Goal: Consume media (video, audio): Consume media (video, audio)

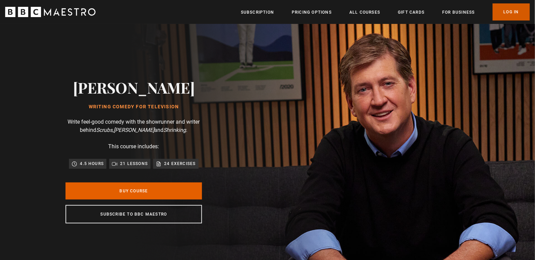
click at [511, 12] on link "Log In" at bounding box center [511, 11] width 37 height 17
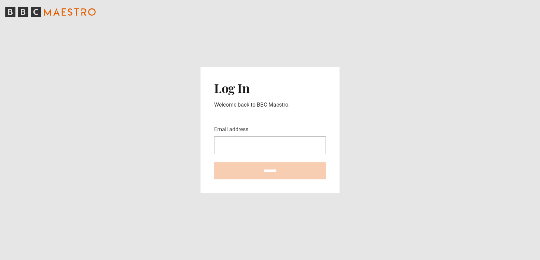
type input "**********"
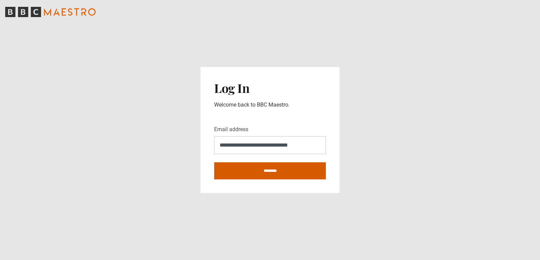
click at [275, 171] on input "********" at bounding box center [270, 170] width 112 height 17
type input "**********"
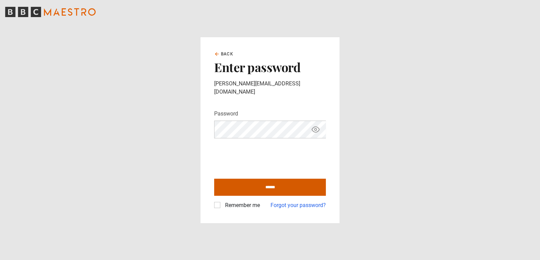
click at [259, 178] on input "******" at bounding box center [270, 186] width 112 height 17
type input "**********"
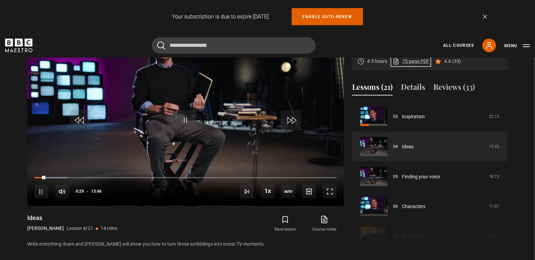
click at [412, 61] on link "75 page PDF (opens in new tab)" at bounding box center [411, 61] width 37 height 7
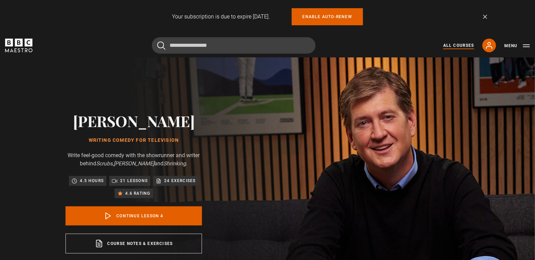
click at [450, 45] on link "All Courses" at bounding box center [458, 45] width 31 height 6
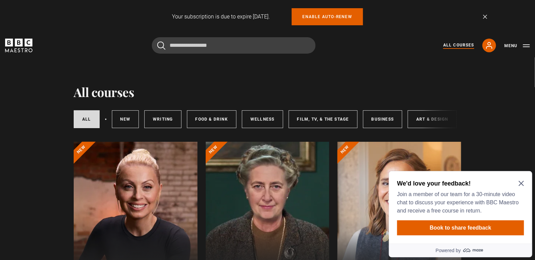
click at [520, 184] on icon "Close Maze Prompt" at bounding box center [520, 183] width 5 height 5
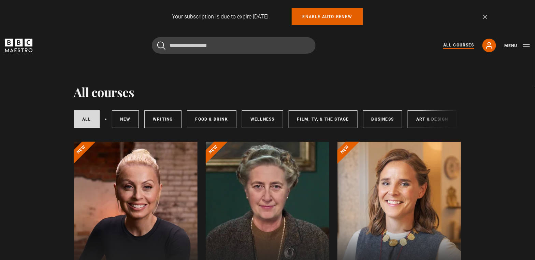
click at [426, 121] on div "All courses New courses Writing Food & Drink Wellness Film, TV, & The Stage Bus…" at bounding box center [268, 118] width 388 height 23
click at [427, 120] on div "All courses New courses Writing Food & Drink Wellness Film, TV, & The Stage Bus…" at bounding box center [268, 118] width 388 height 23
drag, startPoint x: 370, startPoint y: 129, endPoint x: 436, endPoint y: 127, distance: 66.6
click at [436, 127] on div "All courses New courses Writing Food & Drink Wellness Film, TV, & The Stage Bus…" at bounding box center [268, 118] width 388 height 23
click at [406, 131] on div "All courses New courses Writing Food & Drink Wellness Film, TV, & The Stage Bus…" at bounding box center [268, 118] width 388 height 23
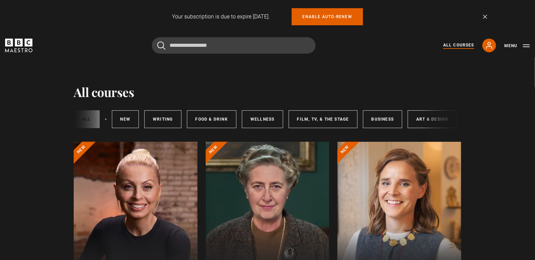
scroll to position [0, 99]
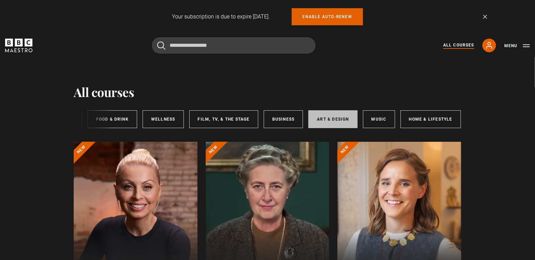
click at [332, 120] on link "Art & Design" at bounding box center [332, 119] width 49 height 18
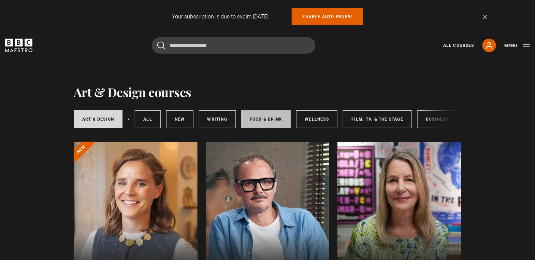
click at [272, 120] on link "Food & Drink" at bounding box center [265, 119] width 49 height 18
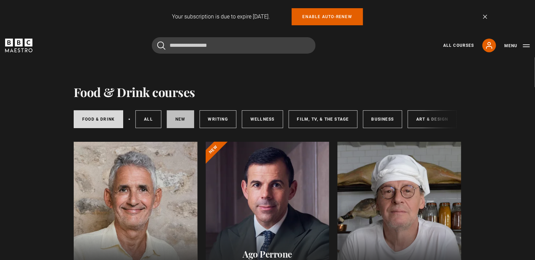
click at [179, 118] on link "New courses" at bounding box center [180, 119] width 27 height 18
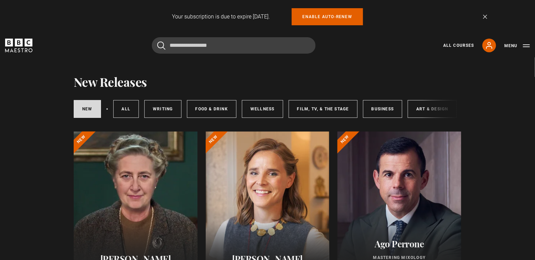
scroll to position [173, 0]
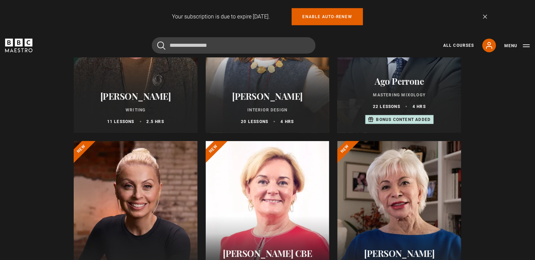
click at [158, 101] on h2 "[PERSON_NAME]" at bounding box center [135, 96] width 107 height 11
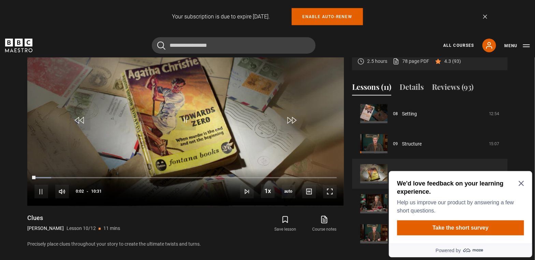
click at [519, 182] on icon "Close Maze Prompt" at bounding box center [520, 182] width 5 height 5
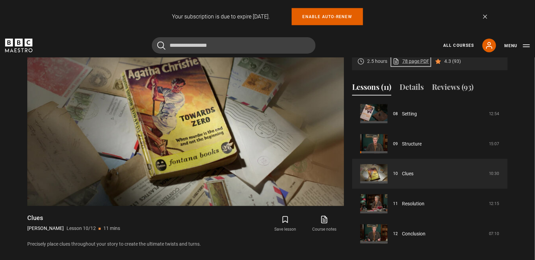
click at [413, 60] on link "78 page PDF (opens in new tab)" at bounding box center [411, 61] width 37 height 7
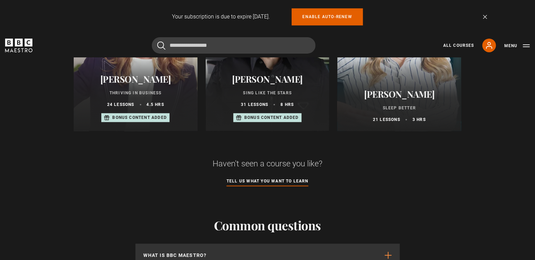
scroll to position [346, 0]
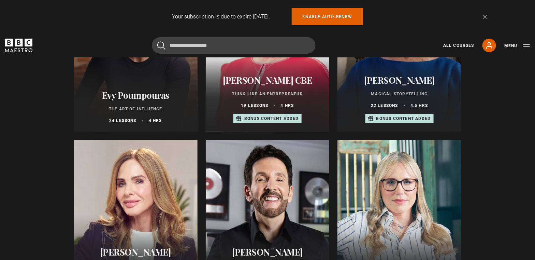
click at [285, 196] on div at bounding box center [268, 222] width 124 height 164
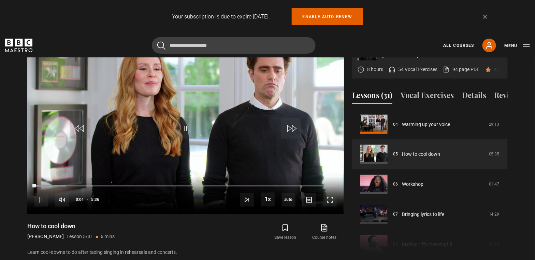
click at [418, 66] on p "54 Vocal Exercises" at bounding box center [417, 69] width 39 height 7
click at [90, 197] on div "53%" at bounding box center [90, 199] width 0 height 5
click at [96, 197] on div "75%" at bounding box center [96, 199] width 0 height 5
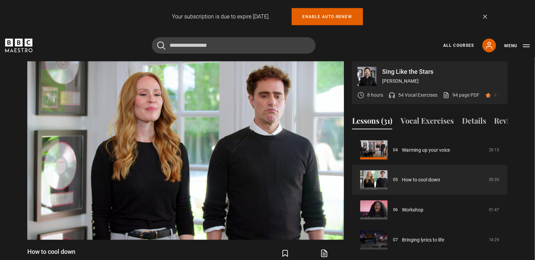
scroll to position [330, 0]
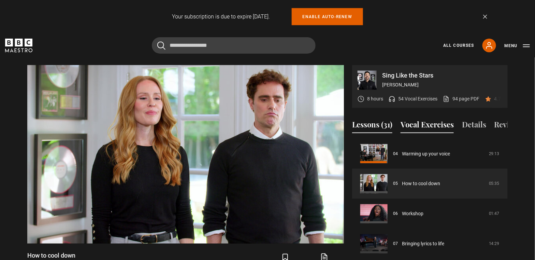
drag, startPoint x: 430, startPoint y: 119, endPoint x: 424, endPoint y: 119, distance: 5.5
click at [424, 119] on button "Vocal Exercises" at bounding box center [427, 126] width 53 height 14
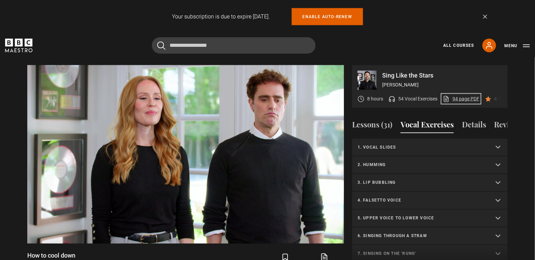
click at [456, 95] on link "94 page PDF (opens in new tab)" at bounding box center [461, 98] width 37 height 7
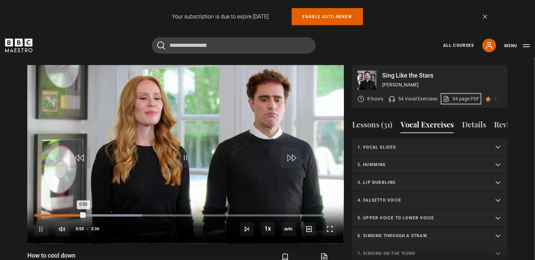
click at [102, 214] on div "Loaded : 35.71% 1:15 0:55" at bounding box center [185, 215] width 302 height 2
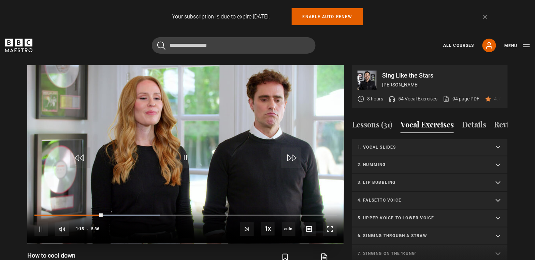
drag, startPoint x: 122, startPoint y: 207, endPoint x: 135, endPoint y: 207, distance: 13.6
click at [123, 207] on div "10s Skip Back 10 seconds Pause 10s Skip Forward 10 seconds Loaded : 41.67% 1:31…" at bounding box center [185, 225] width 317 height 38
click at [133, 206] on div "10s Skip Back 10 seconds Pause 10s Skip Forward 10 seconds Loaded : 41.67% 1:55…" at bounding box center [185, 225] width 317 height 38
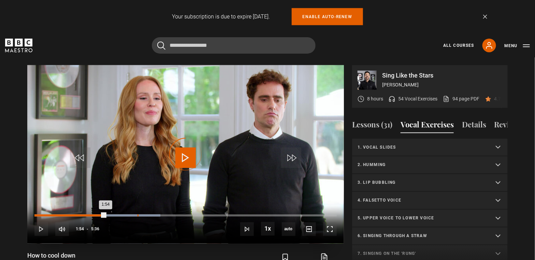
click at [137, 214] on div "Loaded : 41.67% 1:54 1:54" at bounding box center [185, 215] width 302 height 2
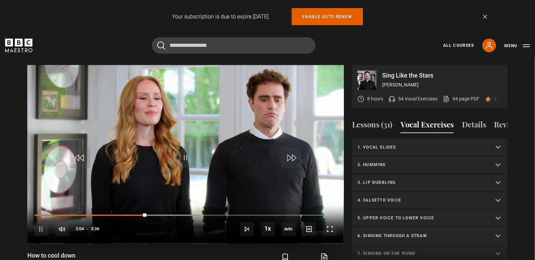
click at [159, 206] on div "10s Skip Back 10 seconds Pause 10s Skip Forward 10 seconds Loaded : 55.06% 2:01…" at bounding box center [185, 225] width 317 height 38
click at [190, 206] on div "10s Skip Back 10 seconds Pause 10s Skip Forward 10 seconds Loaded : 55.06% 2:01…" at bounding box center [185, 225] width 317 height 38
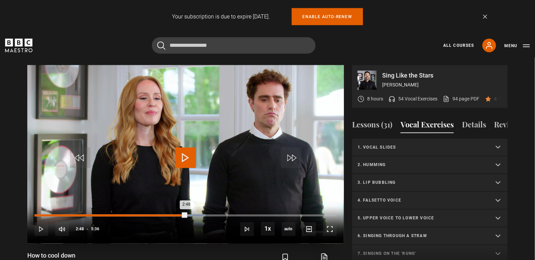
click at [186, 214] on div "Loaded : 56.55% 2:48 2:48" at bounding box center [185, 215] width 302 height 2
click at [208, 214] on div "Loaded : 68.45% 3:13 2:49" at bounding box center [185, 215] width 302 height 2
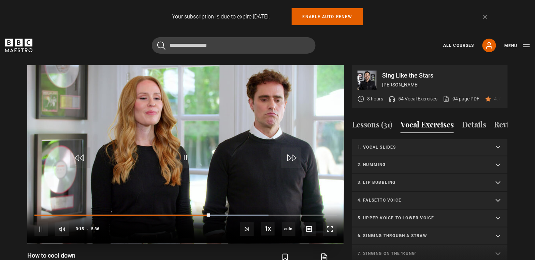
click at [248, 206] on div "10s Skip Back 10 seconds Pause 10s Skip Forward 10 seconds Loaded : 77.38% 3:13…" at bounding box center [185, 225] width 317 height 38
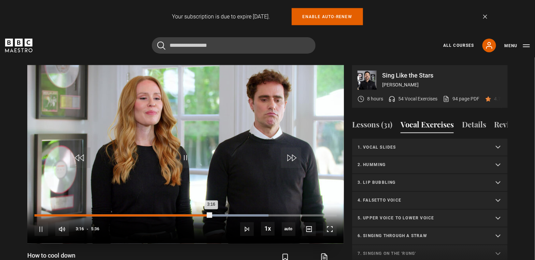
drag, startPoint x: 249, startPoint y: 204, endPoint x: 260, endPoint y: 207, distance: 10.5
click at [250, 206] on div "10s Skip Back 10 seconds Pause 10s Skip Forward 10 seconds Loaded : 77.38% 3:13…" at bounding box center [185, 225] width 317 height 38
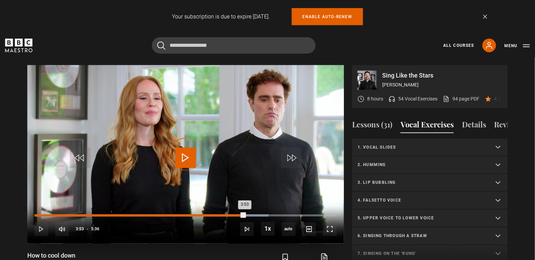
click at [245, 214] on div "Loaded : 77.38% 3:53 3:53" at bounding box center [185, 215] width 302 height 2
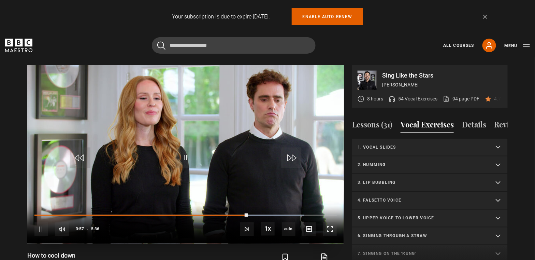
drag, startPoint x: 278, startPoint y: 204, endPoint x: 284, endPoint y: 204, distance: 5.5
click at [279, 206] on div "10s Skip Back 10 seconds Pause 10s Skip Forward 10 seconds Loaded : 89.29% 4:26…" at bounding box center [185, 225] width 317 height 38
drag, startPoint x: 287, startPoint y: 204, endPoint x: 293, endPoint y: 206, distance: 7.0
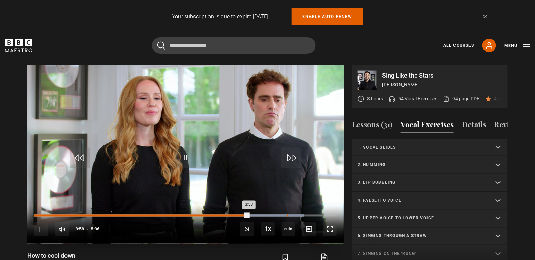
click at [287, 206] on div "10s Skip Back 10 seconds Pause 10s Skip Forward 10 seconds Loaded : 89.29% 4:41…" at bounding box center [185, 225] width 317 height 38
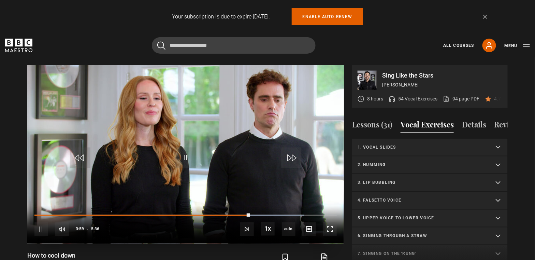
drag, startPoint x: 290, startPoint y: 207, endPoint x: 297, endPoint y: 207, distance: 6.8
click at [290, 207] on div "10s Skip Back 10 seconds Pause 10s Skip Forward 10 seconds Loaded : 89.29% 4:58…" at bounding box center [185, 225] width 317 height 38
click at [290, 206] on div "10s Skip Back 10 seconds Pause 10s Skip Forward 10 seconds Loaded : 90.77% 4:44…" at bounding box center [185, 225] width 317 height 38
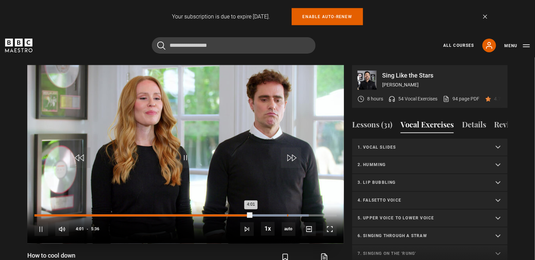
click at [287, 214] on div "4:41" at bounding box center [287, 215] width 1 height 2
click at [311, 214] on div "Loaded : 100.00% 5:07 4:42" at bounding box center [185, 215] width 302 height 2
